Goal: Information Seeking & Learning: Learn about a topic

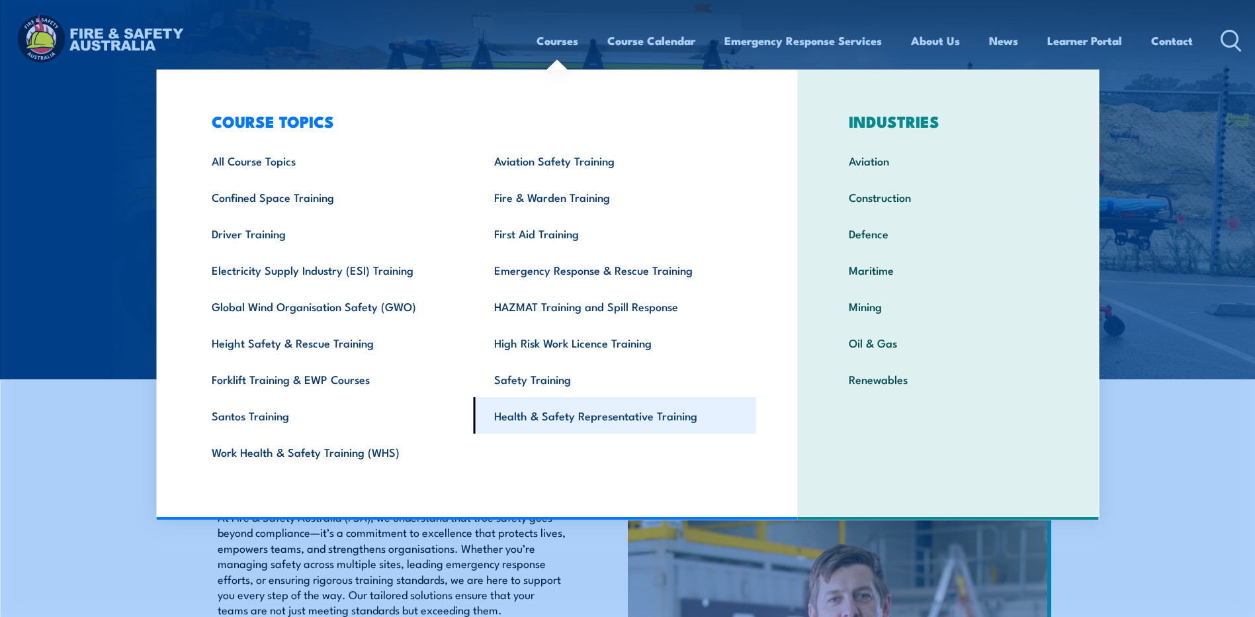
click at [519, 417] on link "Health & Safety Representative Training" at bounding box center [615, 415] width 283 height 36
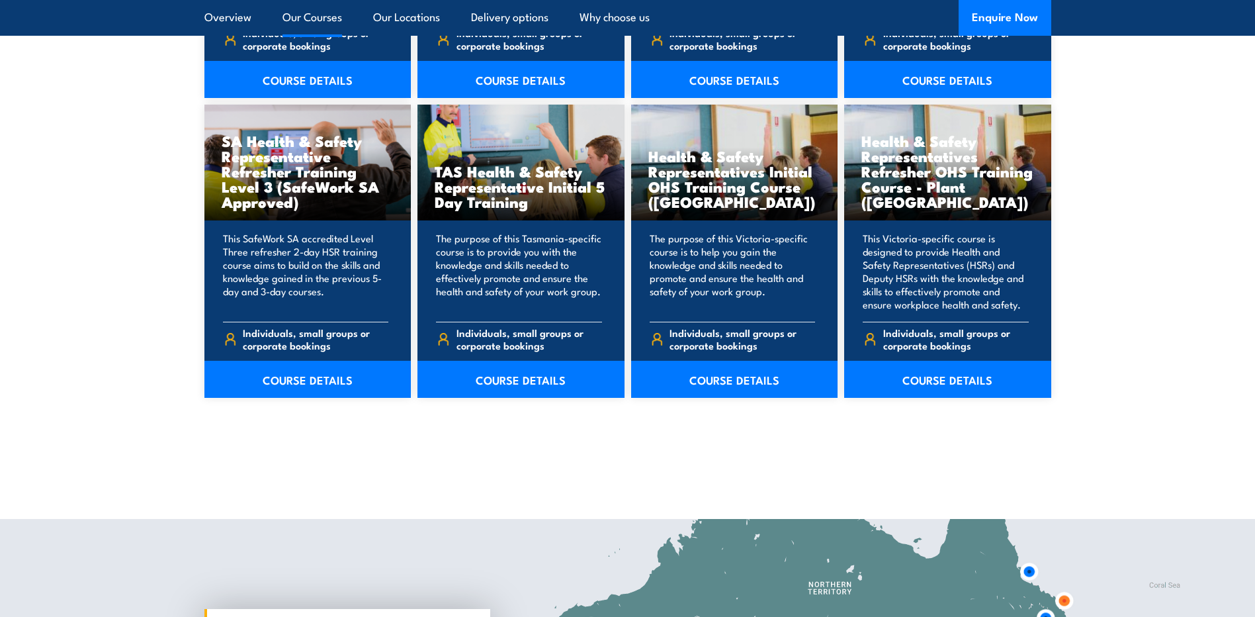
scroll to position [1975, 0]
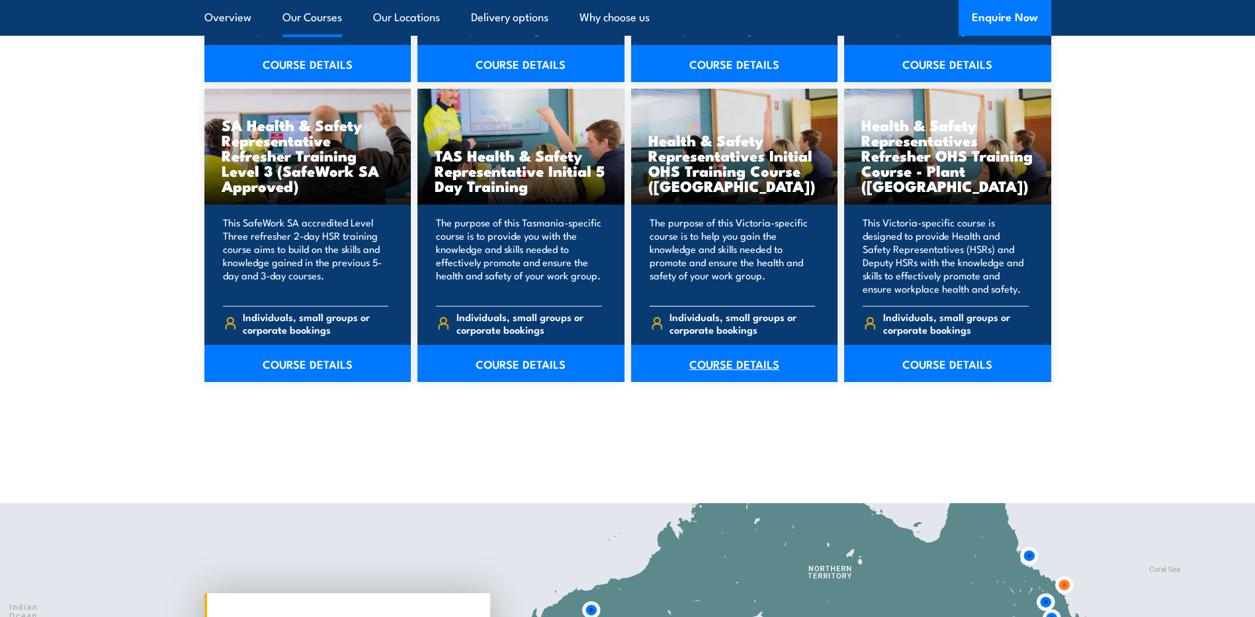
click at [729, 360] on link "COURSE DETAILS" at bounding box center [734, 363] width 207 height 37
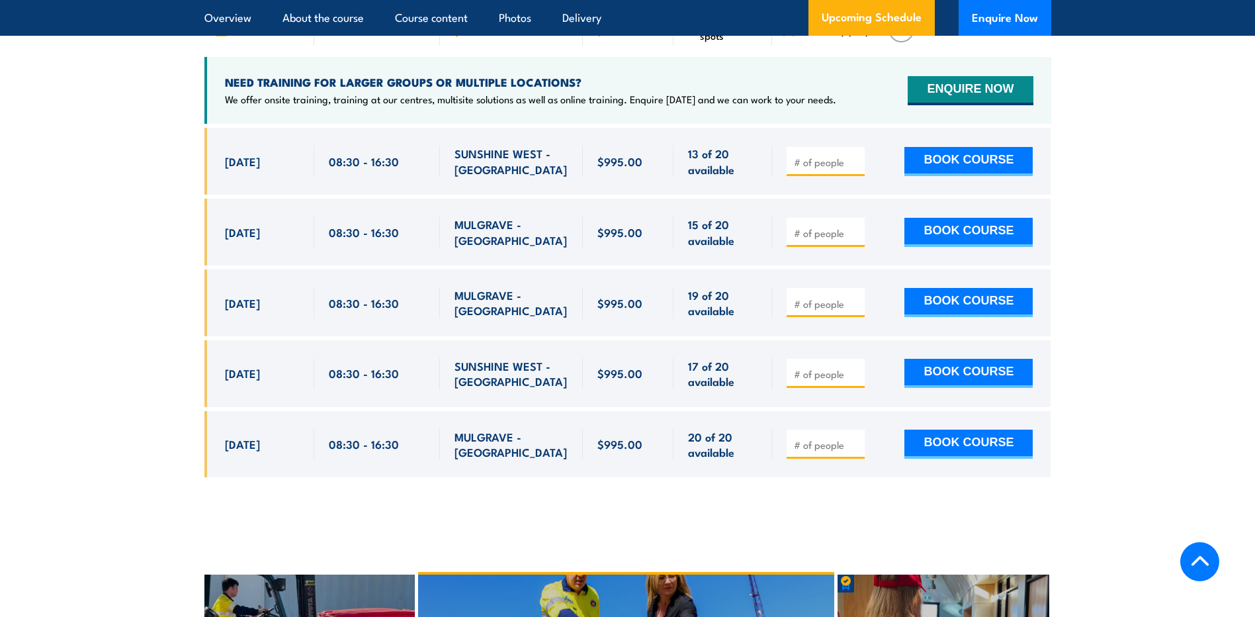
scroll to position [2426, 0]
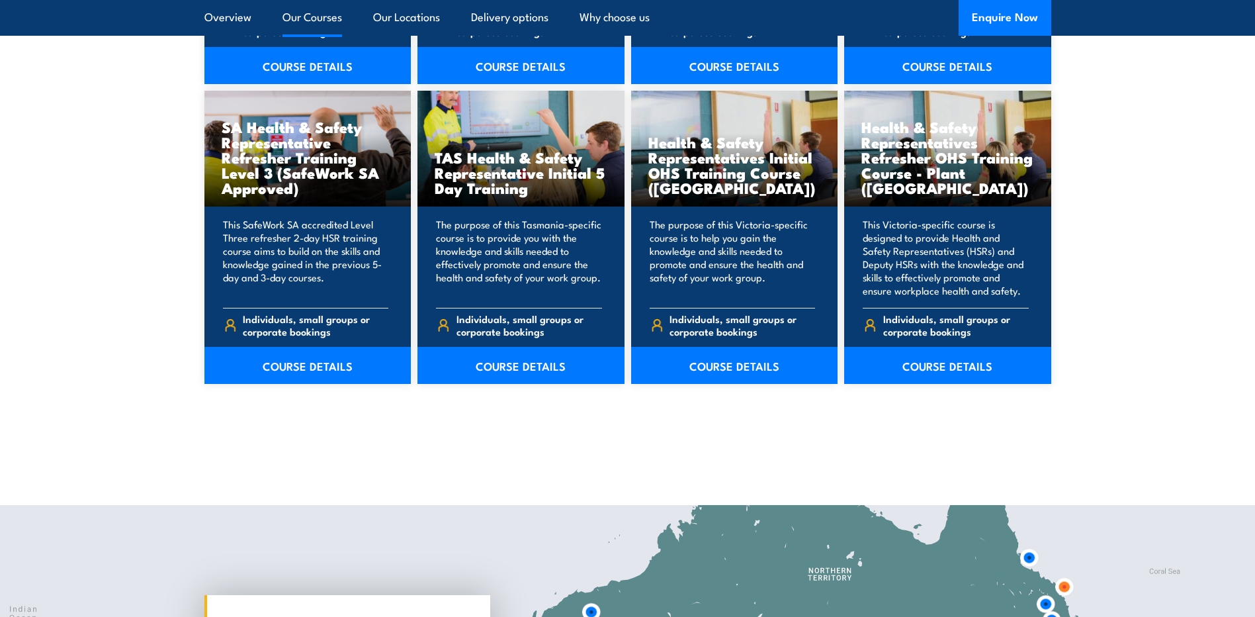
scroll to position [1975, 0]
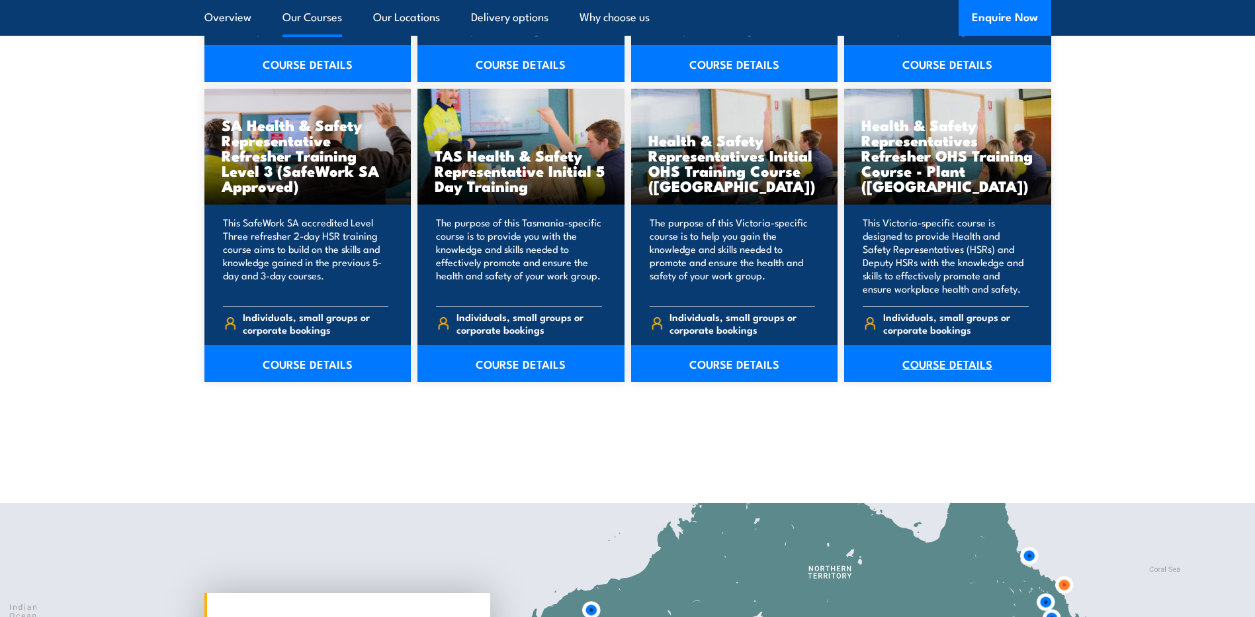
click at [974, 364] on link "COURSE DETAILS" at bounding box center [947, 363] width 207 height 37
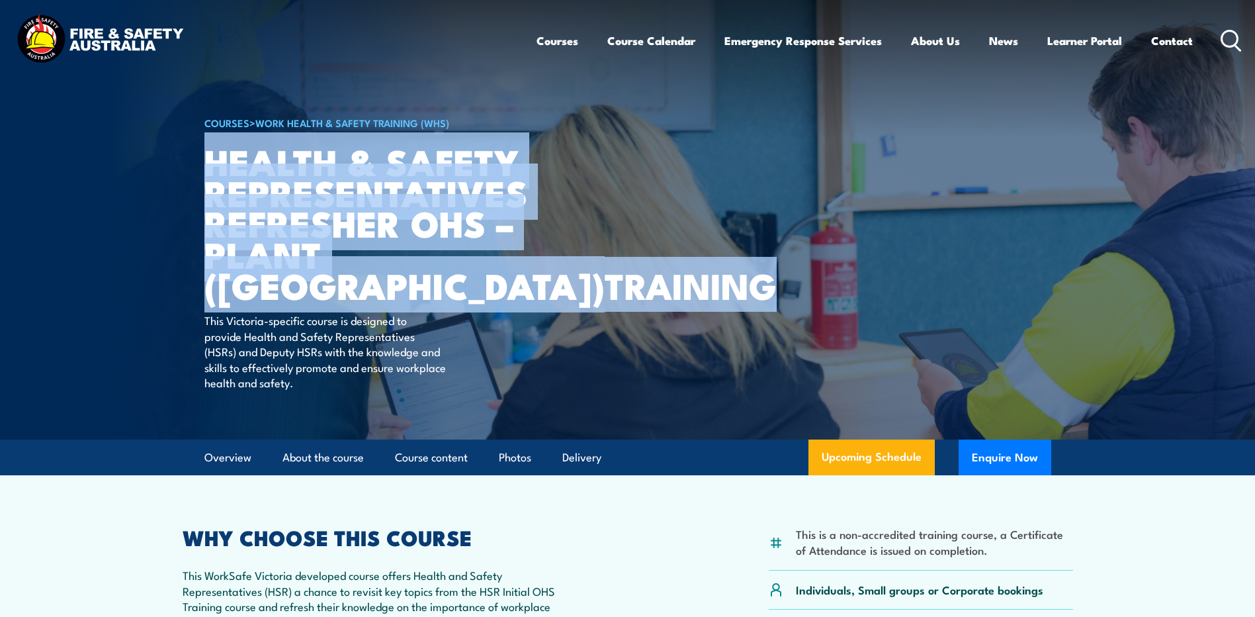
drag, startPoint x: 211, startPoint y: 165, endPoint x: 426, endPoint y: 277, distance: 242.4
click at [426, 277] on h1 "Health & Safety Representatives Refresher OHS – Plant ([GEOGRAPHIC_DATA]) TRAIN…" at bounding box center [367, 223] width 327 height 155
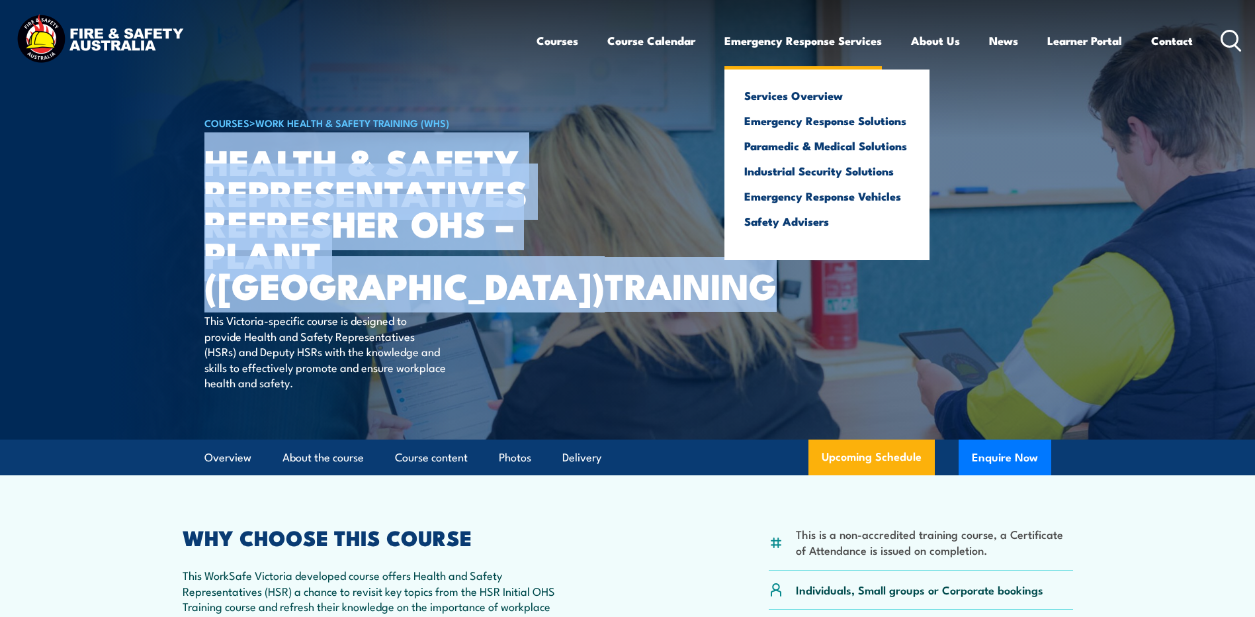
copy h1 "Health & Safety Representatives Refresher OHS – Plant ([GEOGRAPHIC_DATA]) TRAIN…"
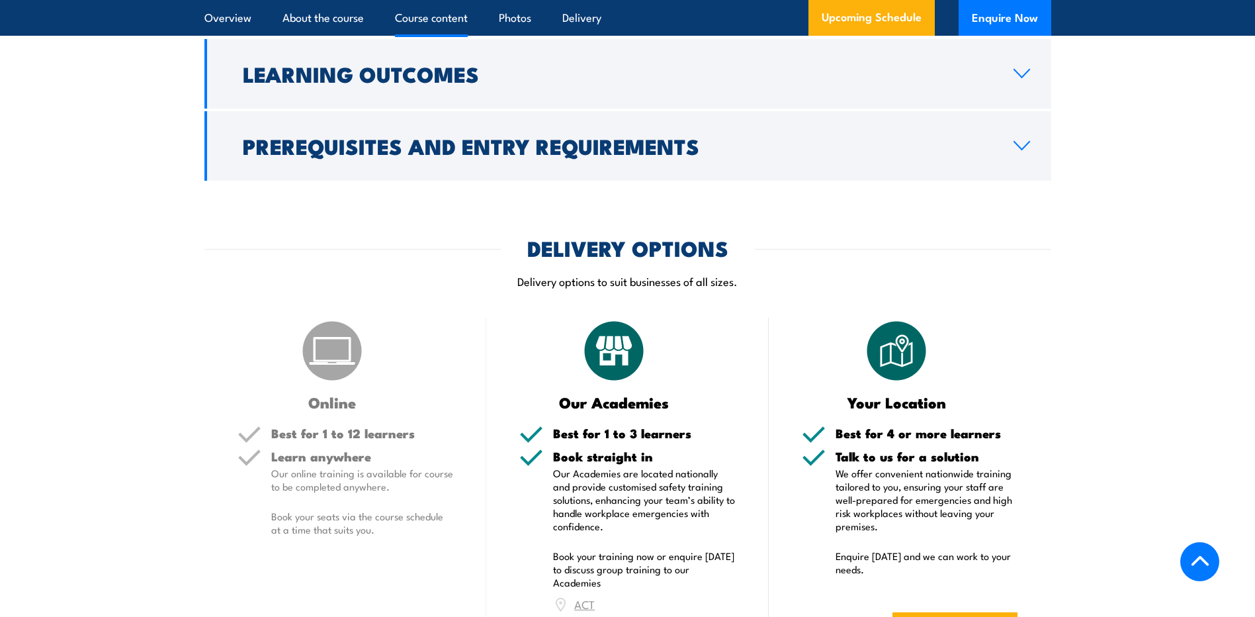
scroll to position [1458, 0]
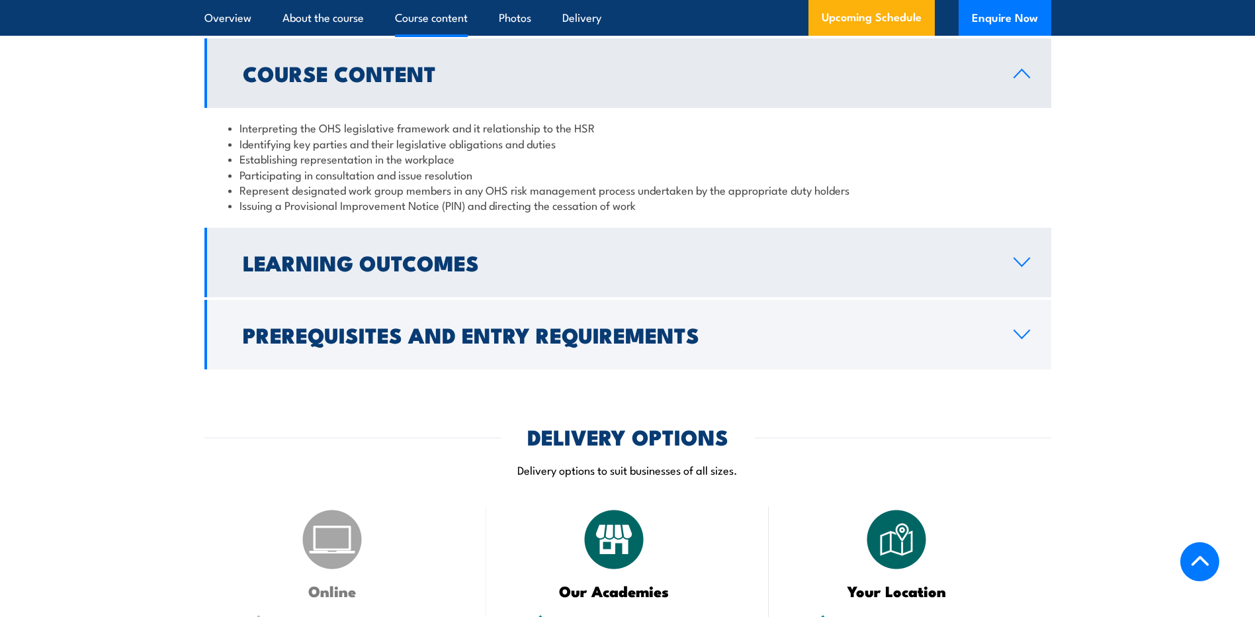
click at [345, 253] on h2 "Learning Outcomes" at bounding box center [618, 262] width 750 height 19
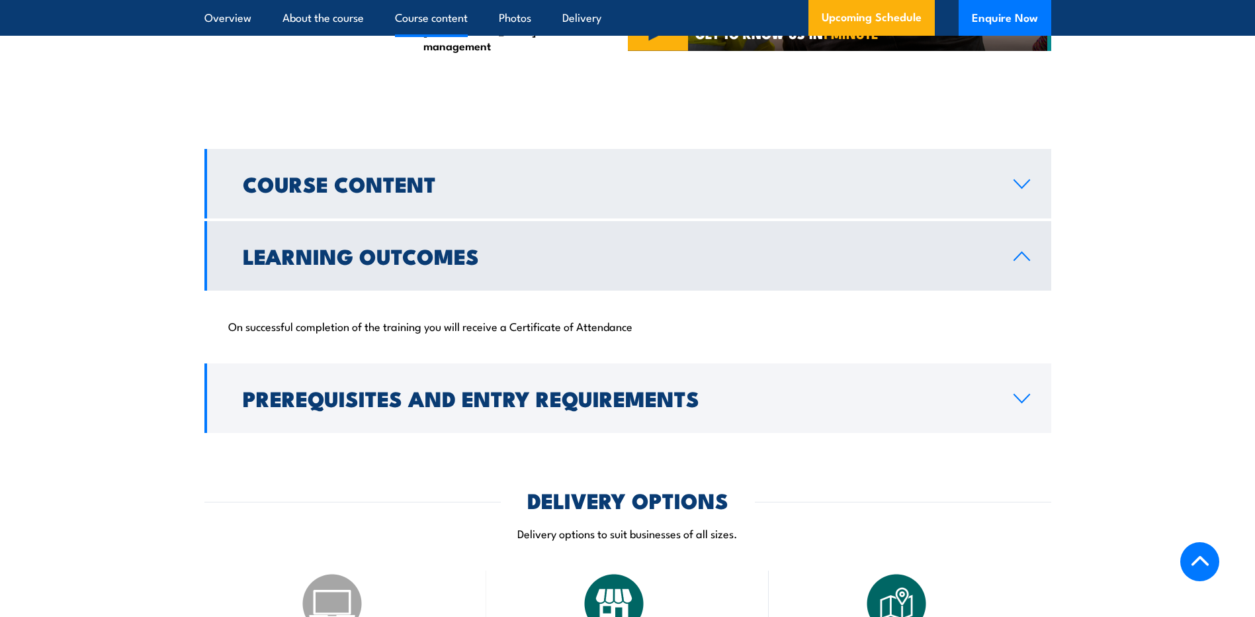
click at [315, 181] on h2 "Course Content" at bounding box center [618, 183] width 750 height 19
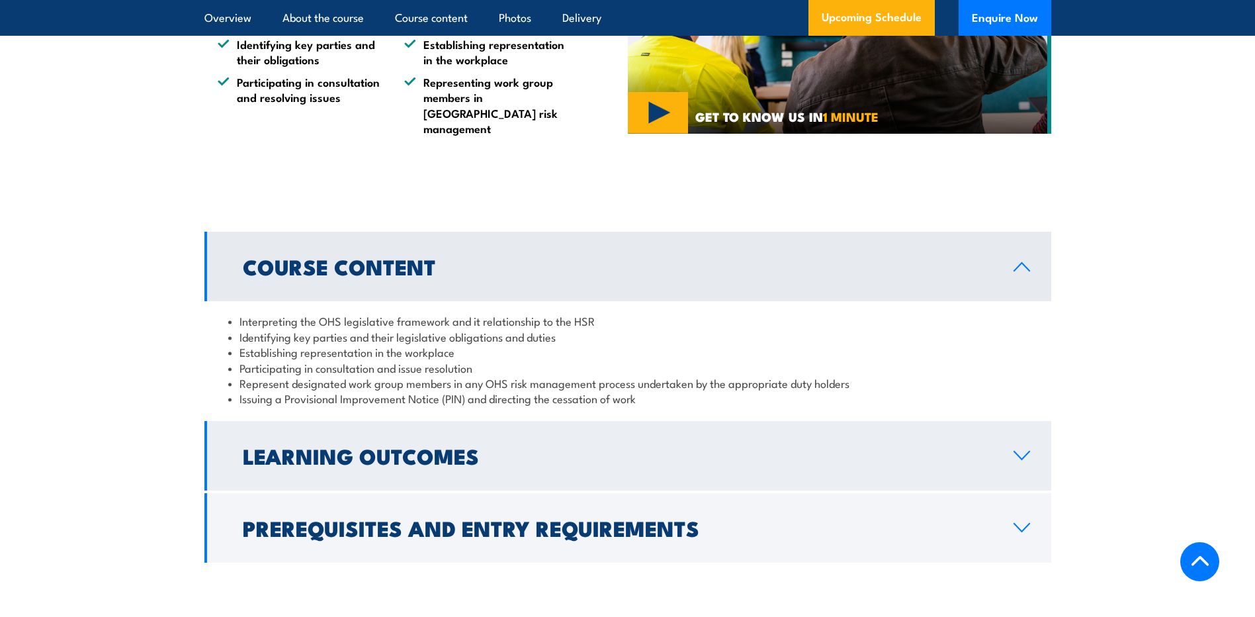
scroll to position [1238, 0]
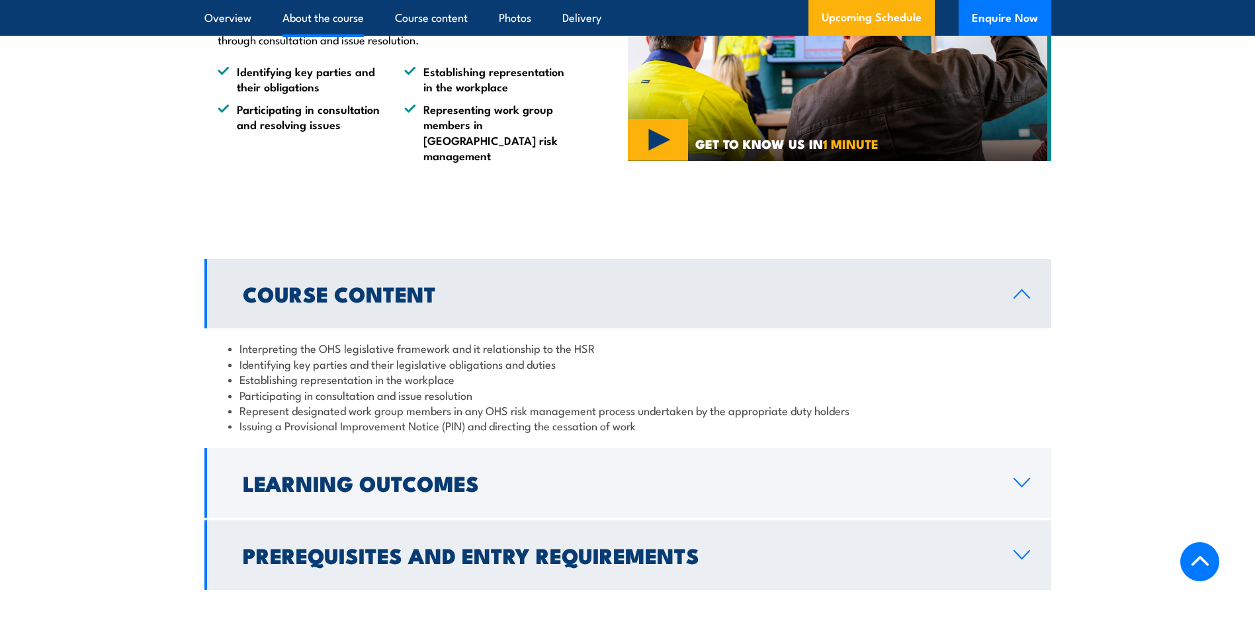
click at [402, 520] on link "Prerequisites and Entry Requirements" at bounding box center [627, 554] width 847 height 69
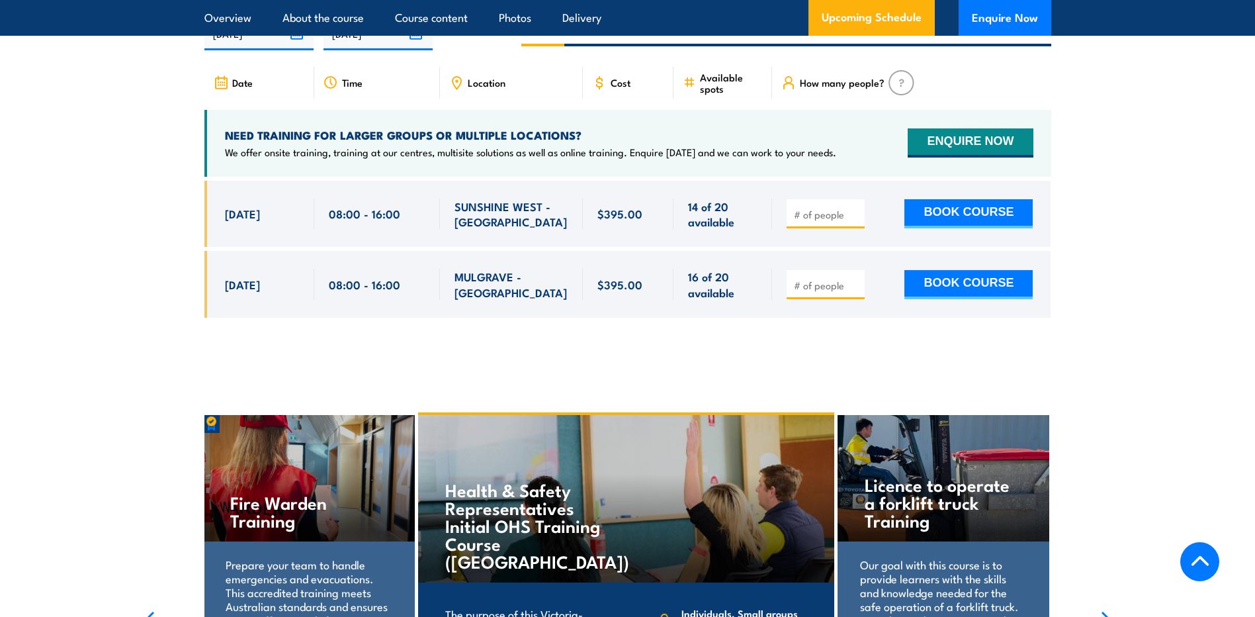
scroll to position [2492, 0]
